Goal: Book appointment/travel/reservation

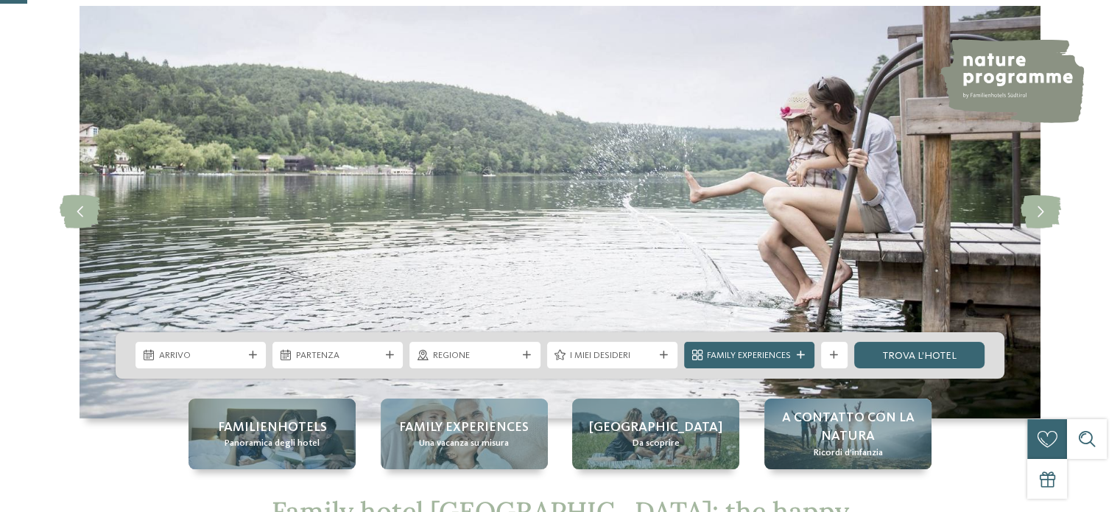
scroll to position [147, 0]
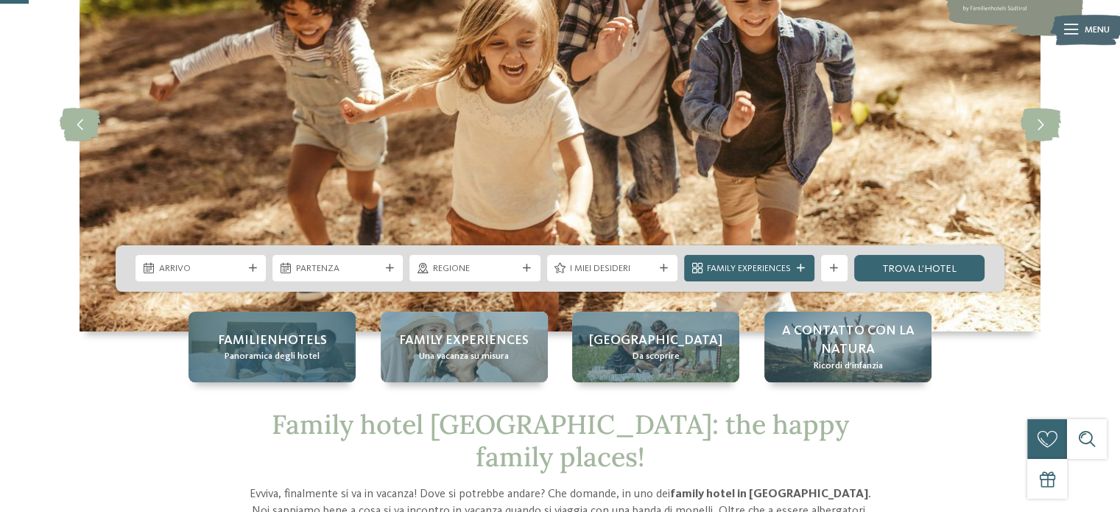
click at [292, 363] on div "Familienhotels Panoramica degli hotel" at bounding box center [272, 347] width 167 height 71
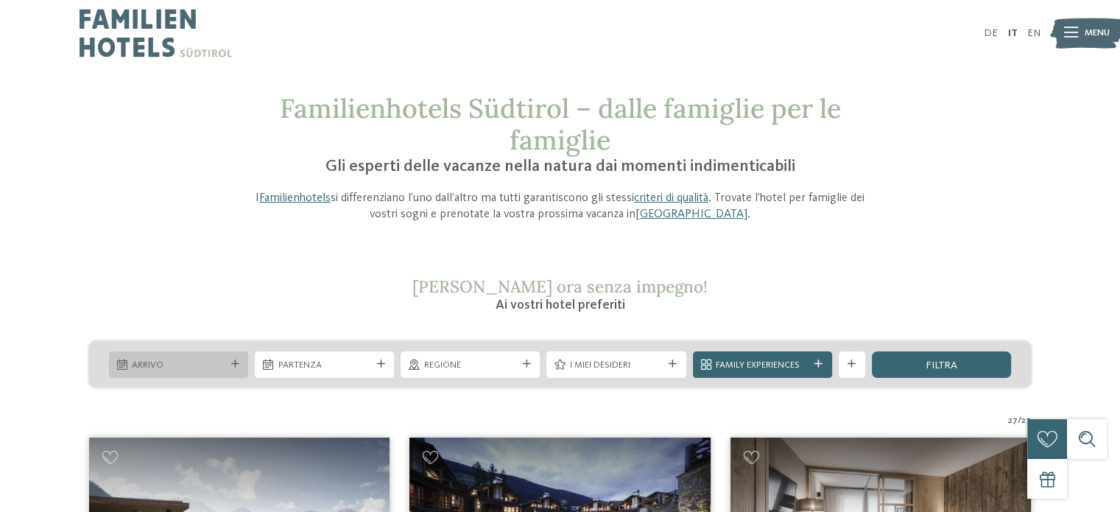
click at [238, 362] on icon at bounding box center [235, 364] width 8 height 8
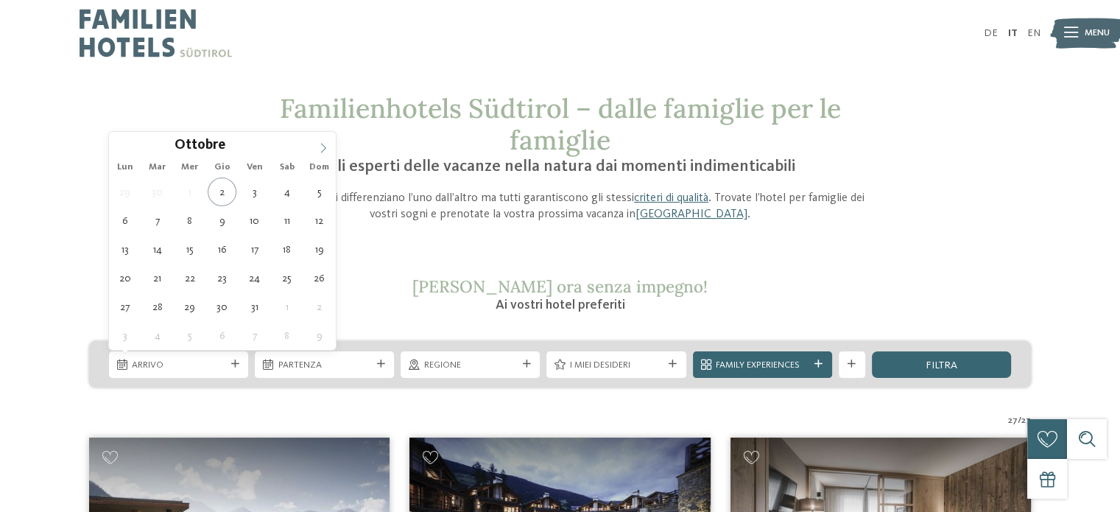
click at [324, 144] on icon at bounding box center [323, 148] width 10 height 10
type div "13.12.2025"
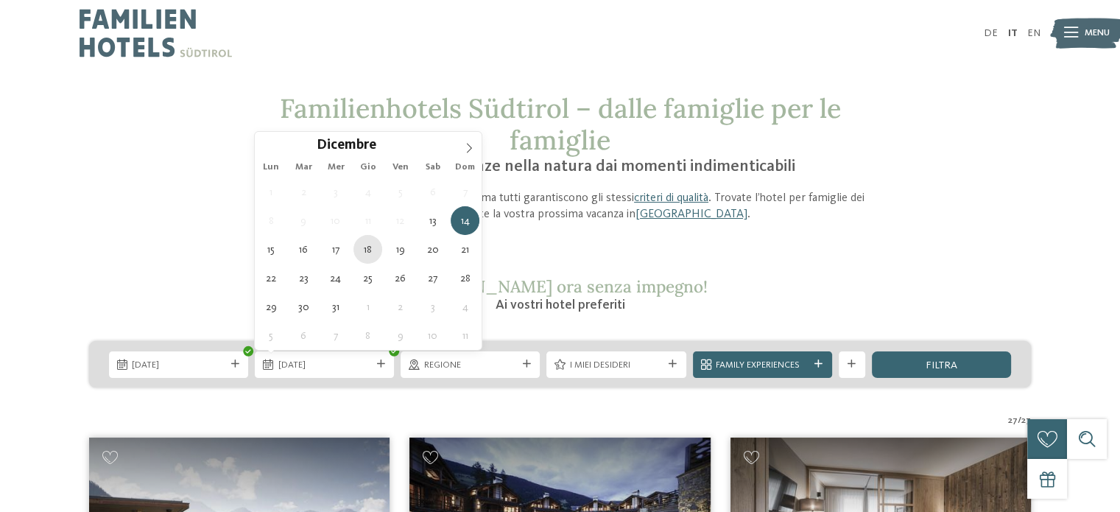
type div "18.12.2025"
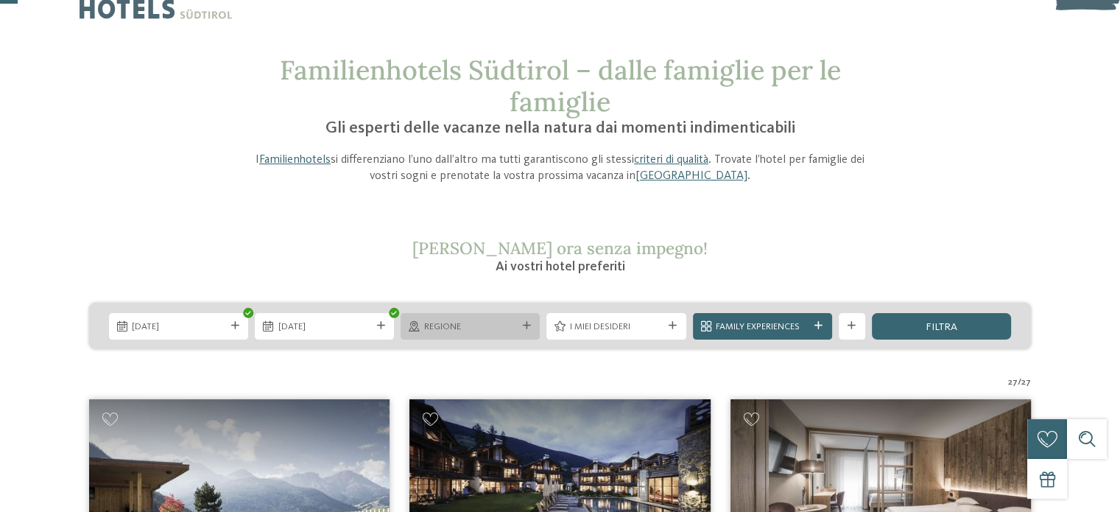
scroll to position [74, 0]
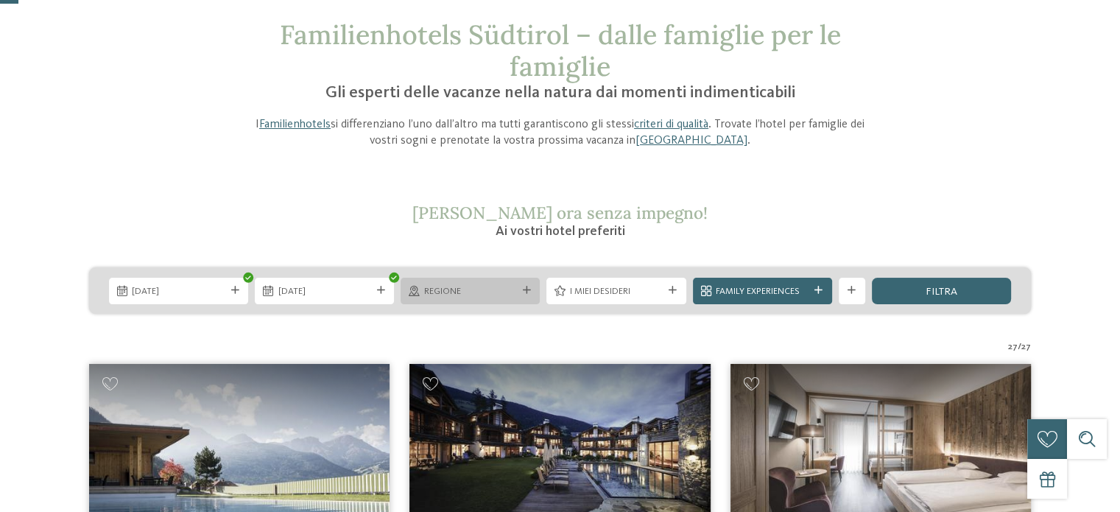
click at [507, 288] on span "Regione" at bounding box center [470, 291] width 93 height 13
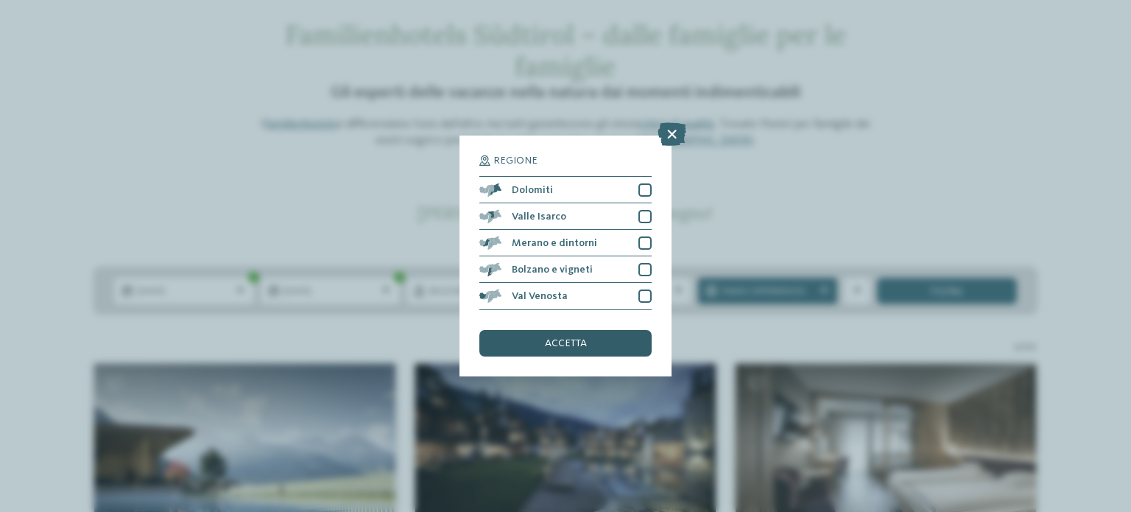
click at [553, 341] on span "accetta" at bounding box center [566, 343] width 42 height 10
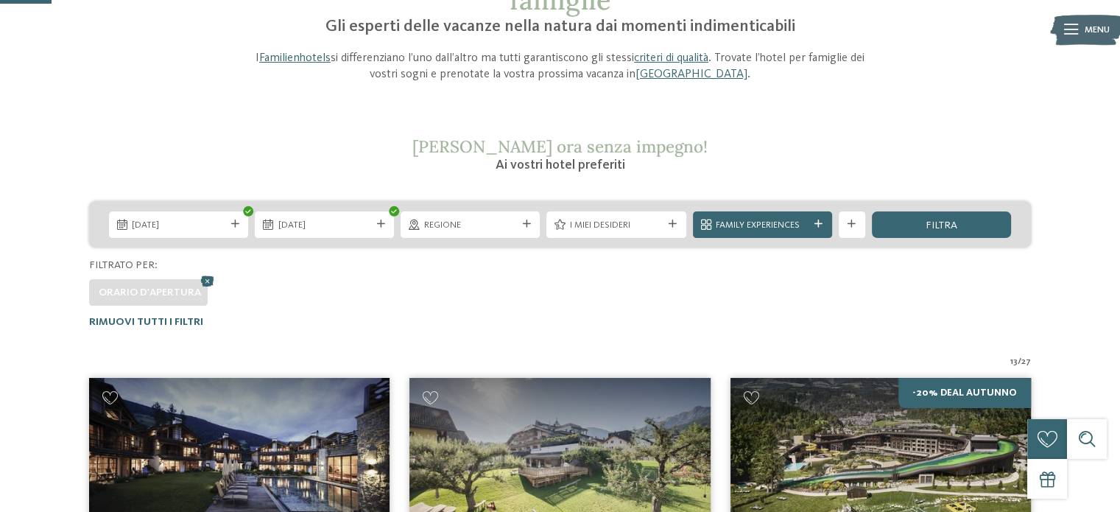
scroll to position [132, 0]
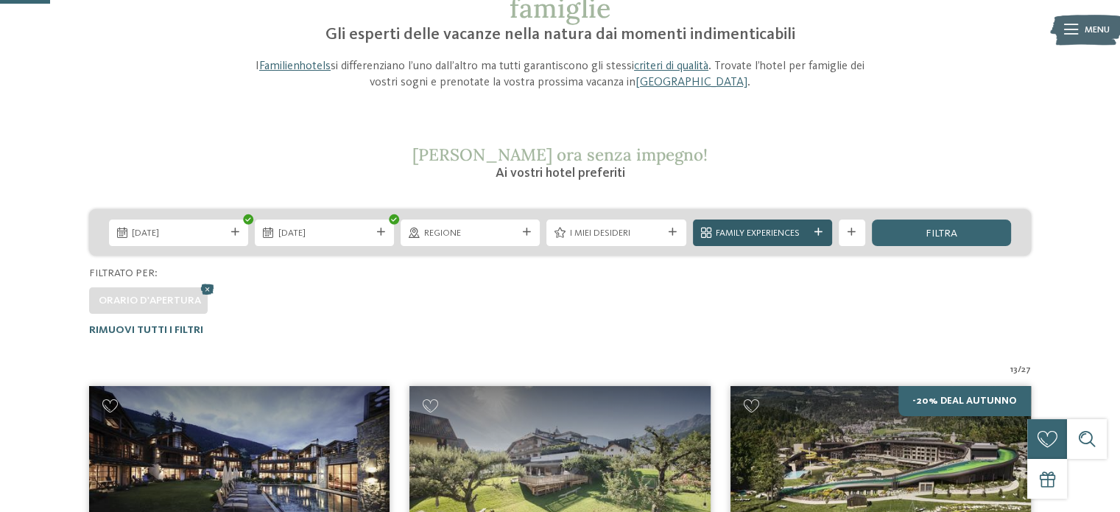
click at [818, 233] on icon at bounding box center [819, 232] width 8 height 8
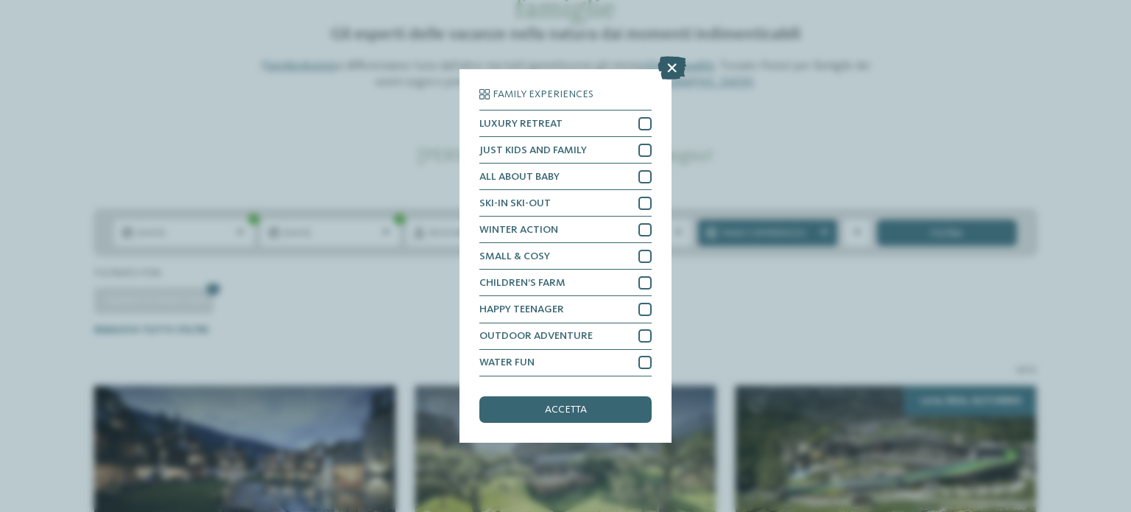
click at [676, 71] on icon at bounding box center [672, 69] width 29 height 24
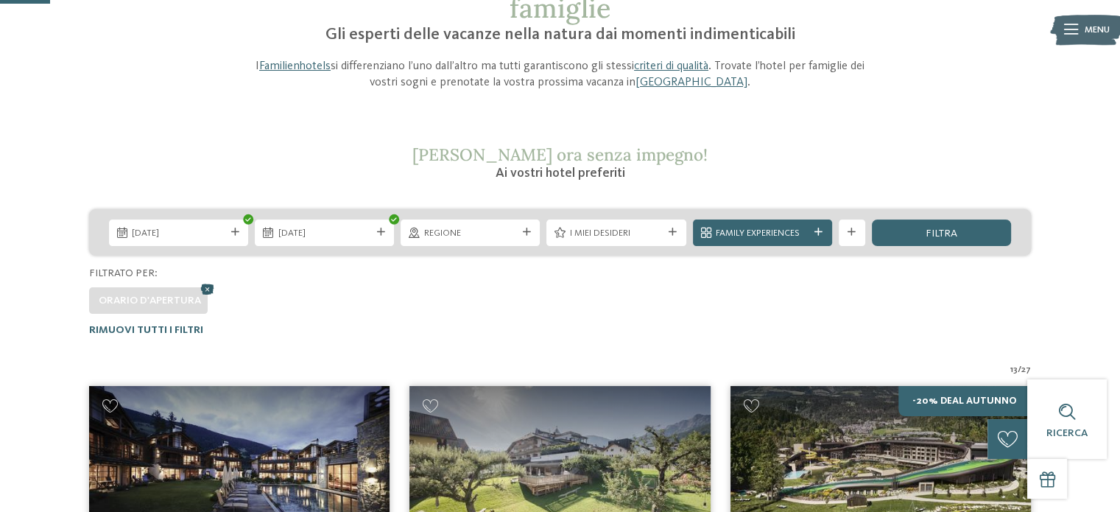
click at [205, 288] on icon at bounding box center [208, 289] width 20 height 18
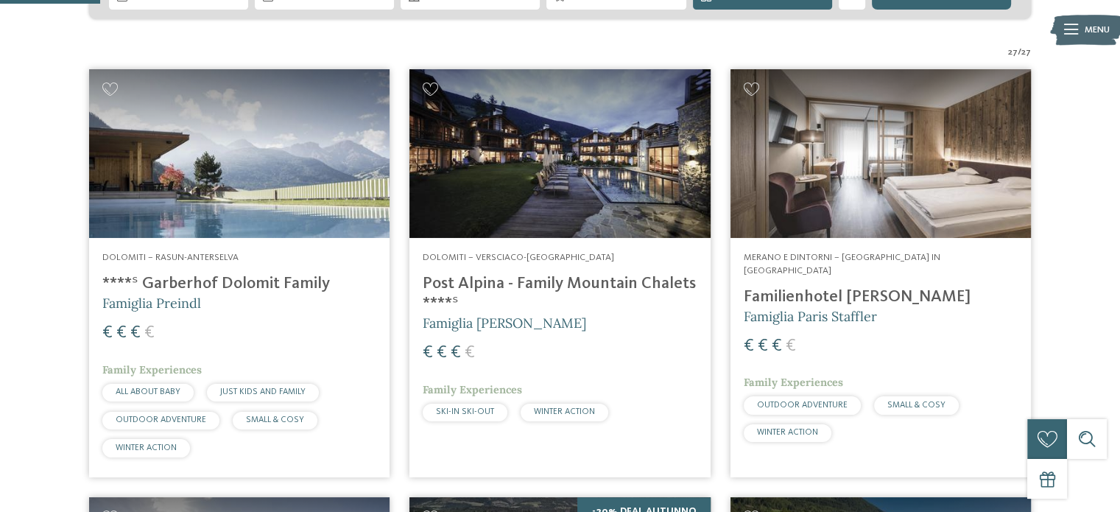
scroll to position [589, 0]
